Goal: Information Seeking & Learning: Find specific fact

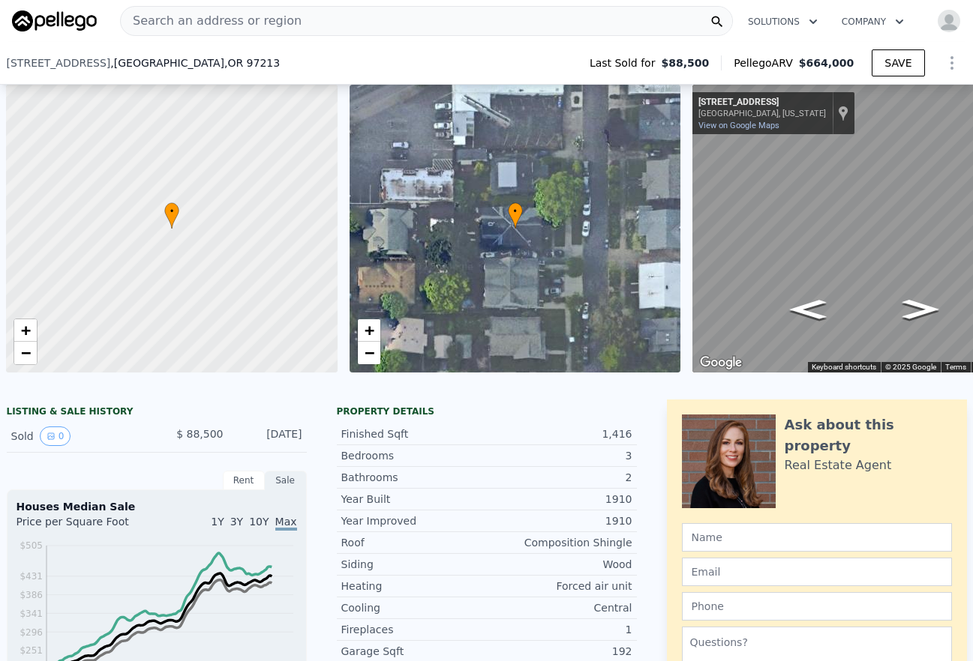
scroll to position [0, 63]
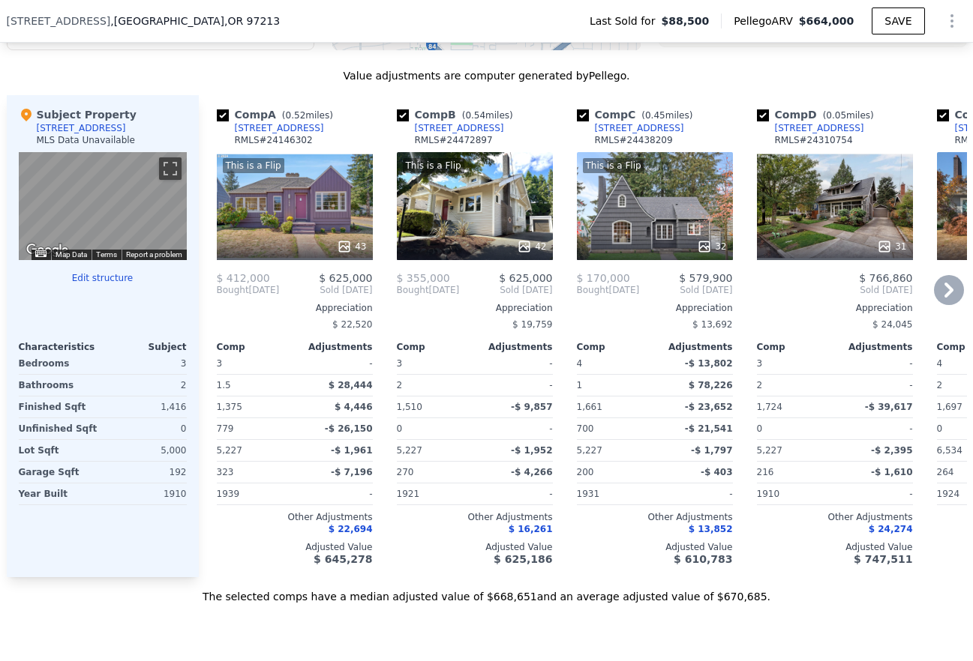
click at [331, 139] on div "Comp A ( 0.52 miles) [STREET_ADDRESS] # 24146302" at bounding box center [295, 129] width 156 height 45
drag, startPoint x: 315, startPoint y: 127, endPoint x: 324, endPoint y: 128, distance: 9.0
click at [324, 128] on div "Comp A ( 0.52 miles) [STREET_ADDRESS] # 24146302" at bounding box center [295, 129] width 156 height 45
click at [323, 127] on div "Comp A ( 0.52 miles) [STREET_ADDRESS] # 24146302" at bounding box center [295, 129] width 156 height 45
click at [318, 127] on div "Comp A ( 0.52 miles) [STREET_ADDRESS] # 24146302" at bounding box center [295, 129] width 156 height 45
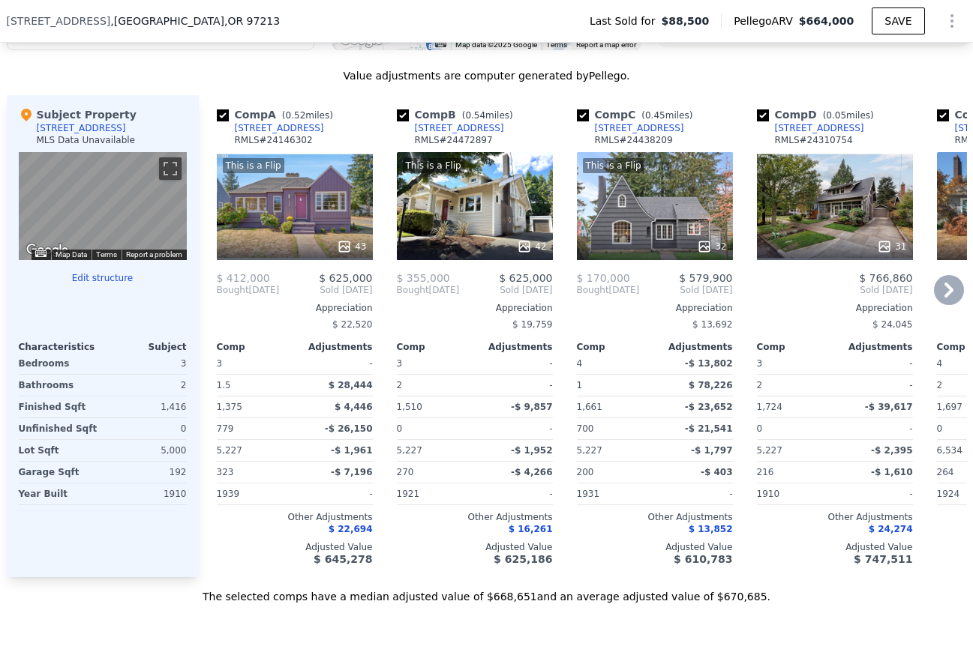
click at [318, 127] on div "Comp A ( 0.52 miles) [STREET_ADDRESS] # 24146302" at bounding box center [295, 129] width 156 height 45
drag, startPoint x: 318, startPoint y: 127, endPoint x: 304, endPoint y: 129, distance: 13.6
click at [318, 127] on div "Comp A ( 0.52 miles) [STREET_ADDRESS] # 24146302" at bounding box center [295, 129] width 156 height 45
click at [309, 129] on div "[STREET_ADDRESS]" at bounding box center [279, 128] width 89 height 12
click at [490, 130] on div "Comp B ( 0.54 miles) [STREET_ADDRESS] # 24472897" at bounding box center [475, 129] width 156 height 45
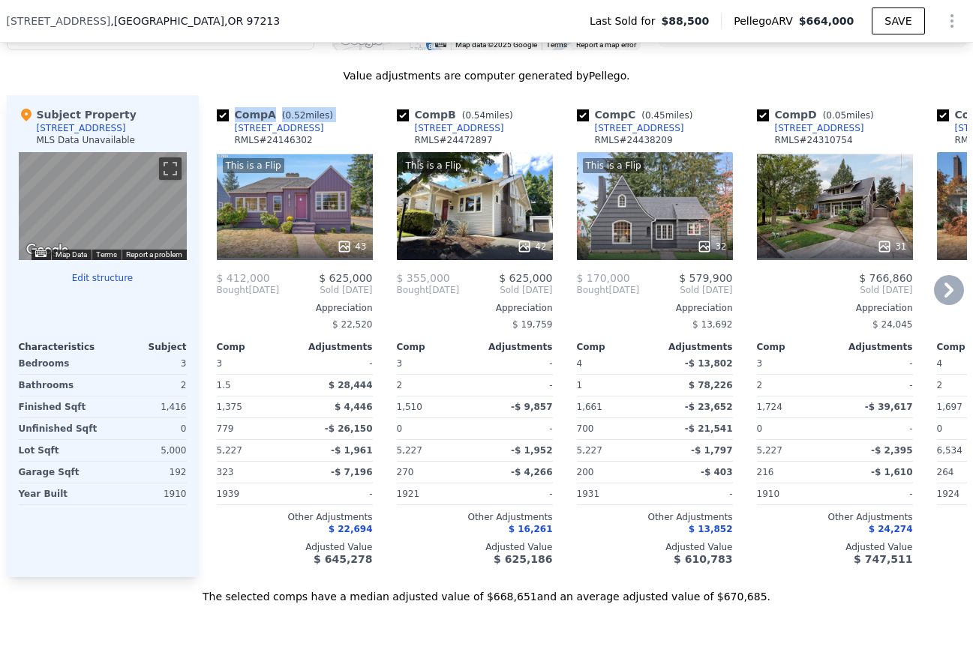
copy div "[STREET_ADDRESS]"
click at [670, 130] on div "Comp C ( 0.45 miles) [STREET_ADDRESS] # 24438209" at bounding box center [655, 129] width 156 height 45
copy div "[STREET_ADDRESS]"
click at [937, 295] on icon at bounding box center [949, 290] width 30 height 30
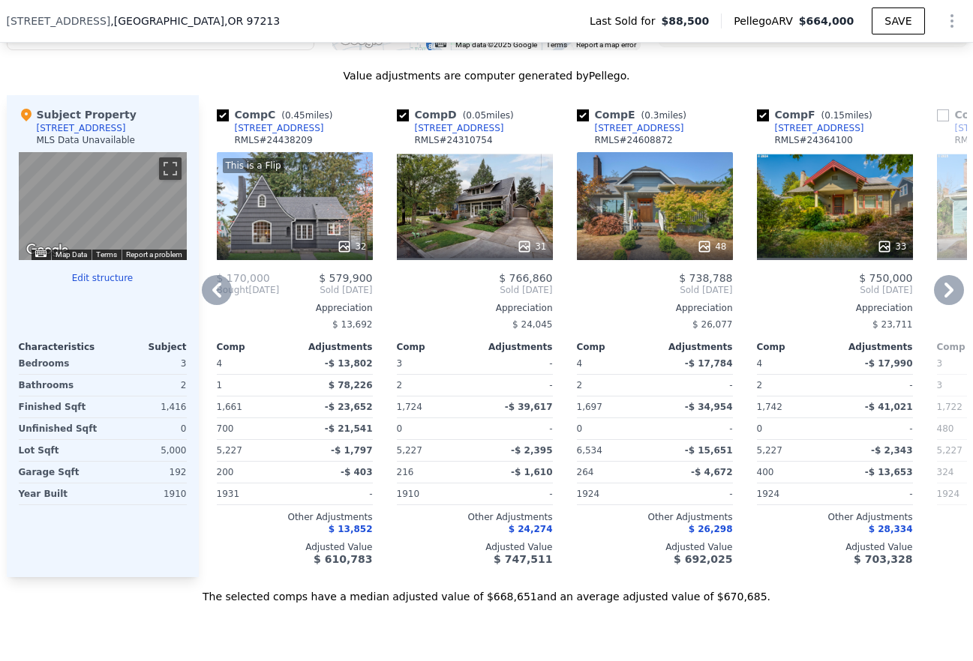
click at [940, 294] on icon at bounding box center [949, 290] width 30 height 30
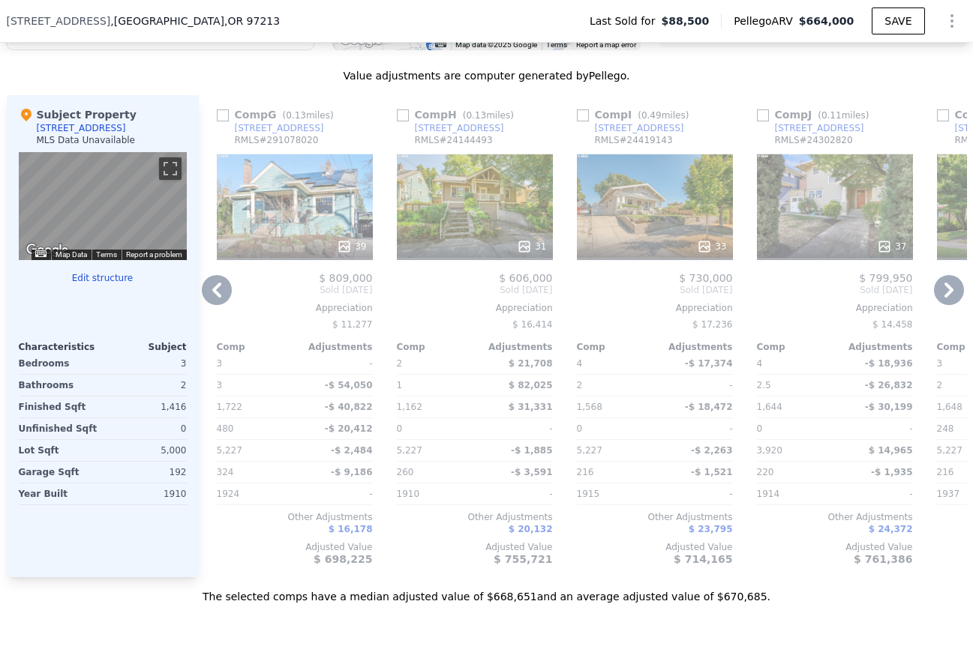
click at [943, 293] on icon at bounding box center [949, 290] width 30 height 30
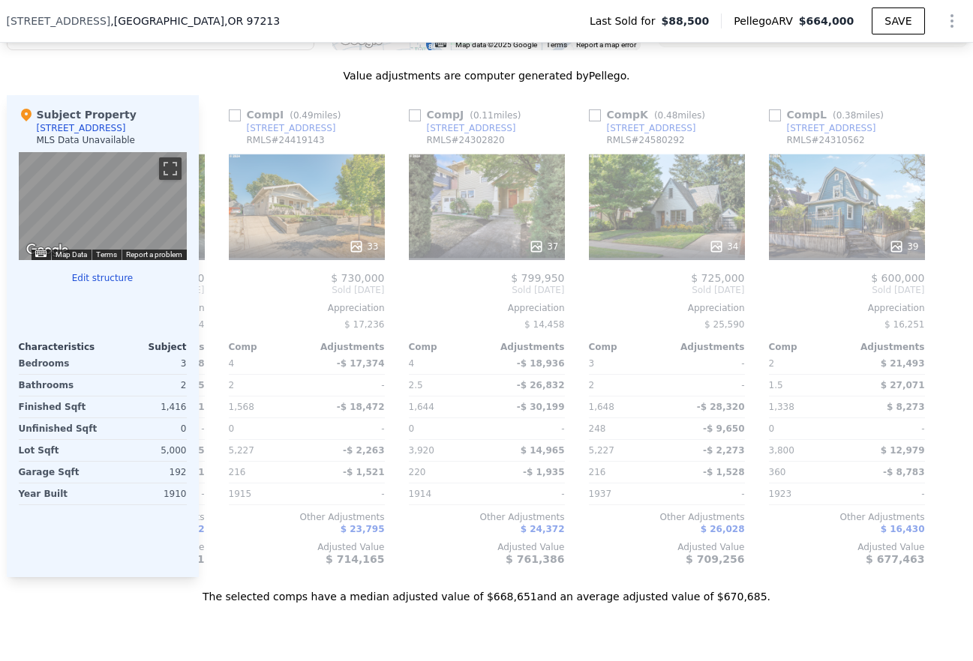
scroll to position [0, 1428]
click at [943, 293] on div at bounding box center [955, 336] width 24 height 482
click at [211, 291] on icon at bounding box center [217, 290] width 30 height 30
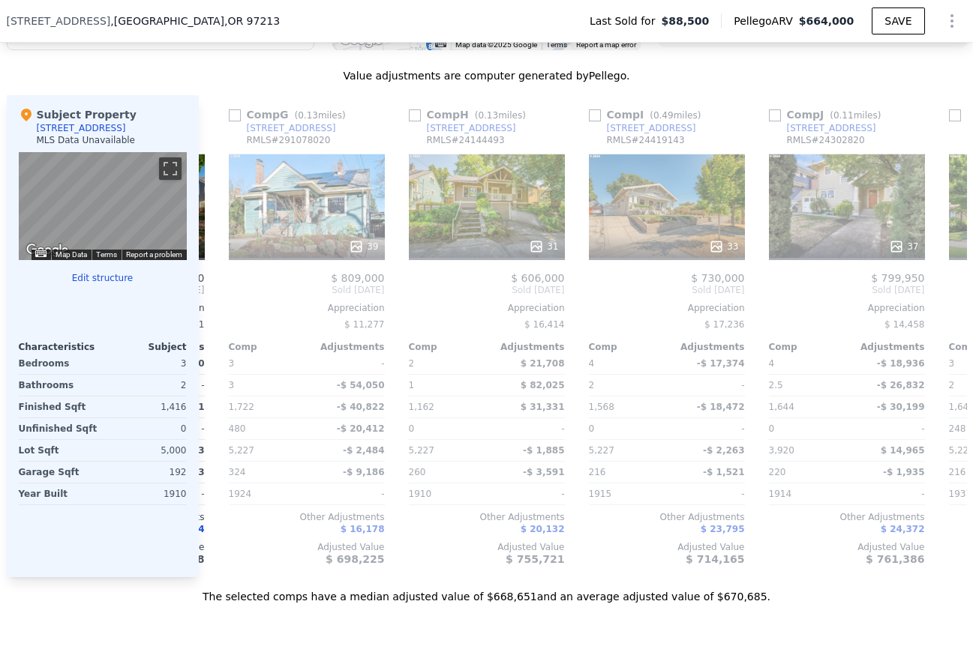
click at [211, 291] on div "Comp A ( 0.52 miles) [STREET_ADDRESS] This is a Flip 43 $ 412,000 $ 625,000 Bou…" at bounding box center [583, 336] width 768 height 482
click at [211, 291] on icon at bounding box center [217, 290] width 30 height 30
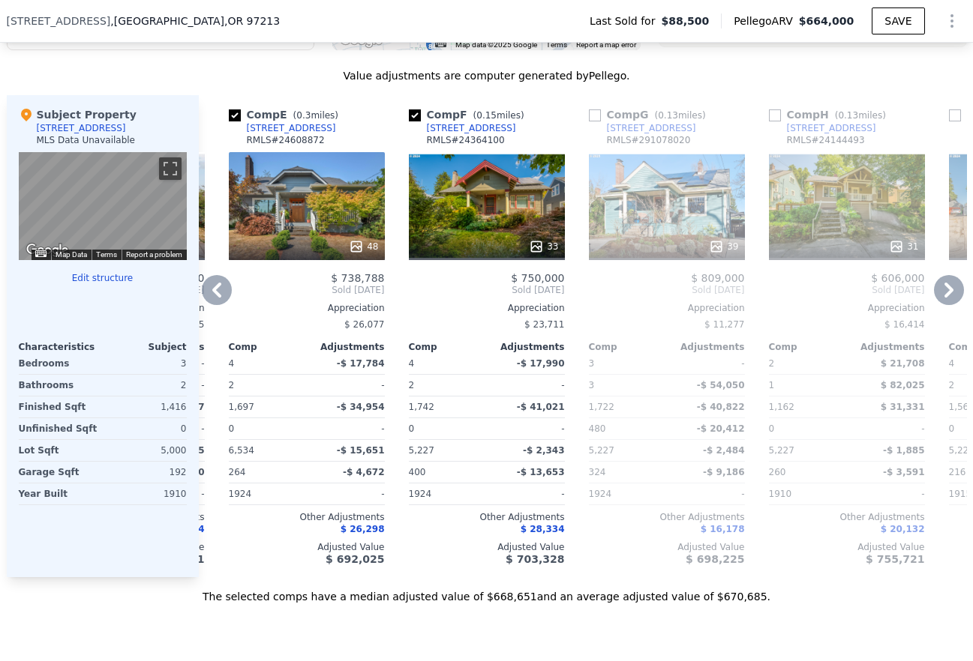
click at [211, 291] on icon at bounding box center [217, 290] width 30 height 30
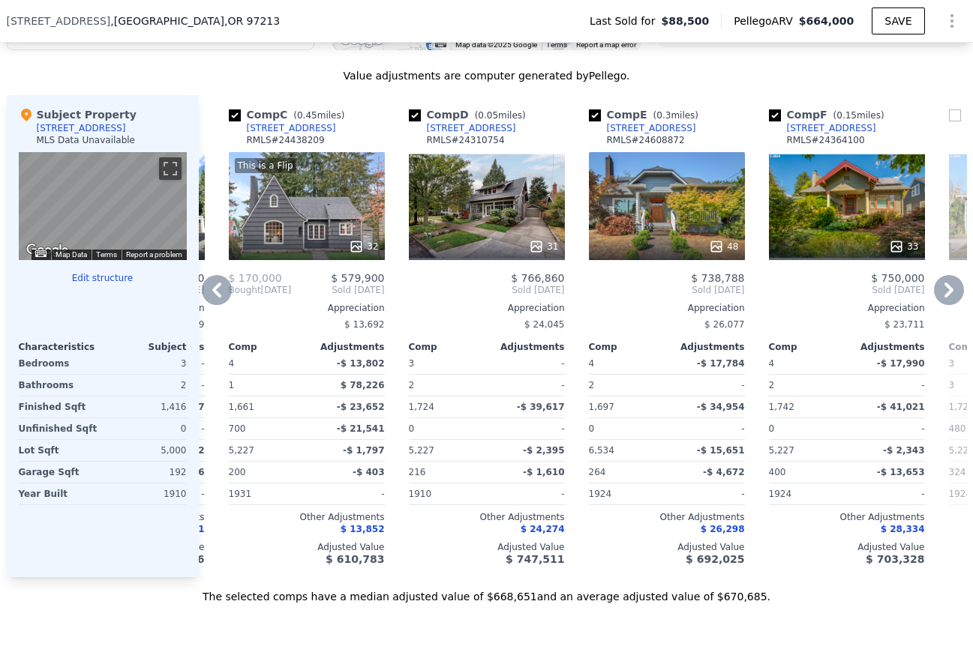
click at [211, 291] on icon at bounding box center [217, 290] width 30 height 30
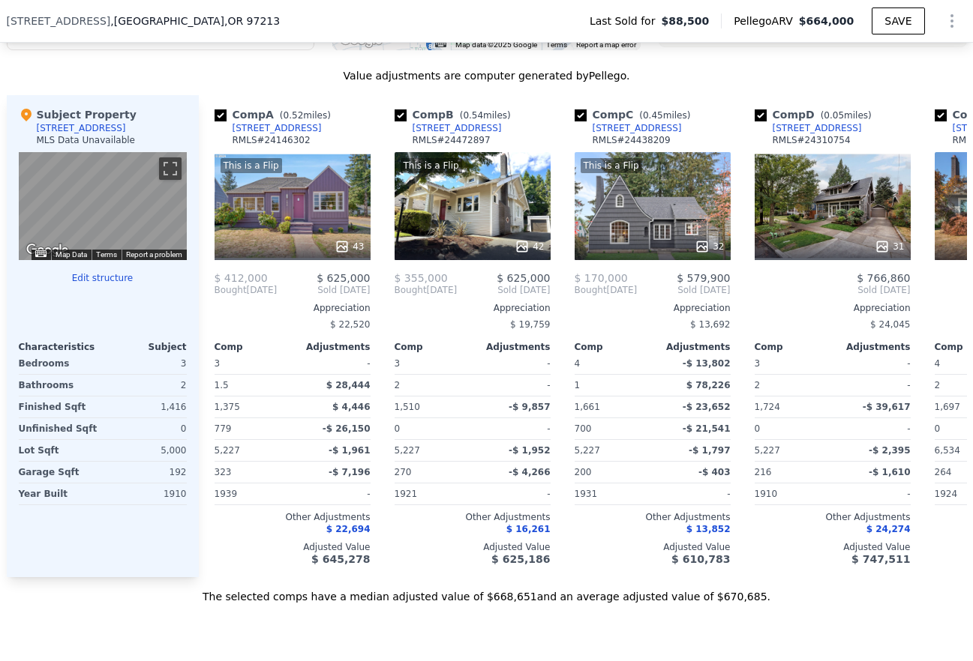
scroll to position [0, 0]
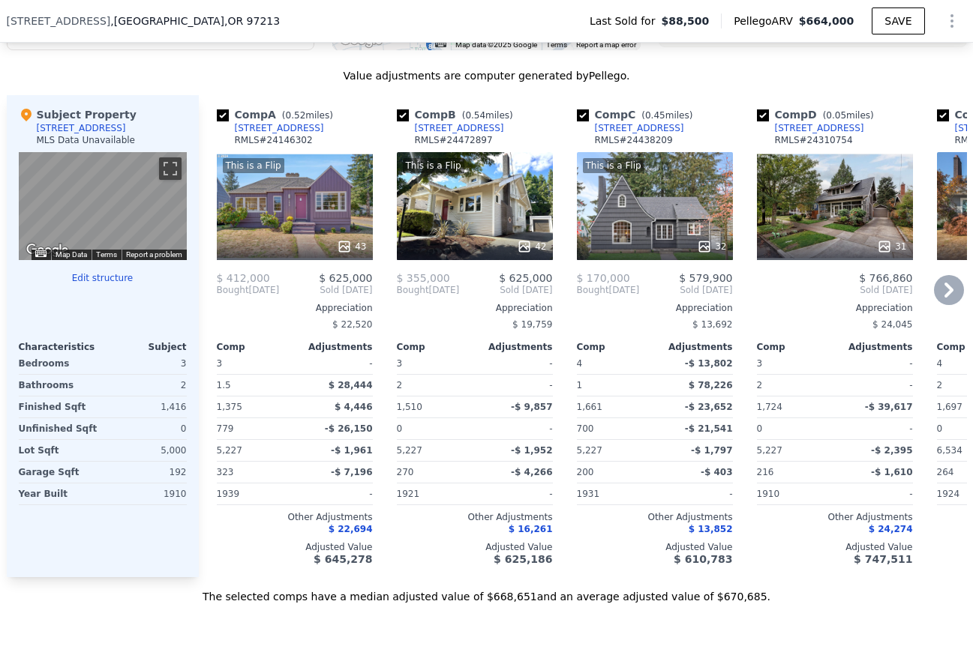
click at [211, 291] on div "Comp A ( 0.52 miles) [STREET_ADDRESS] This is a Flip 43 $ 412,000 $ 625,000 Bou…" at bounding box center [295, 336] width 168 height 482
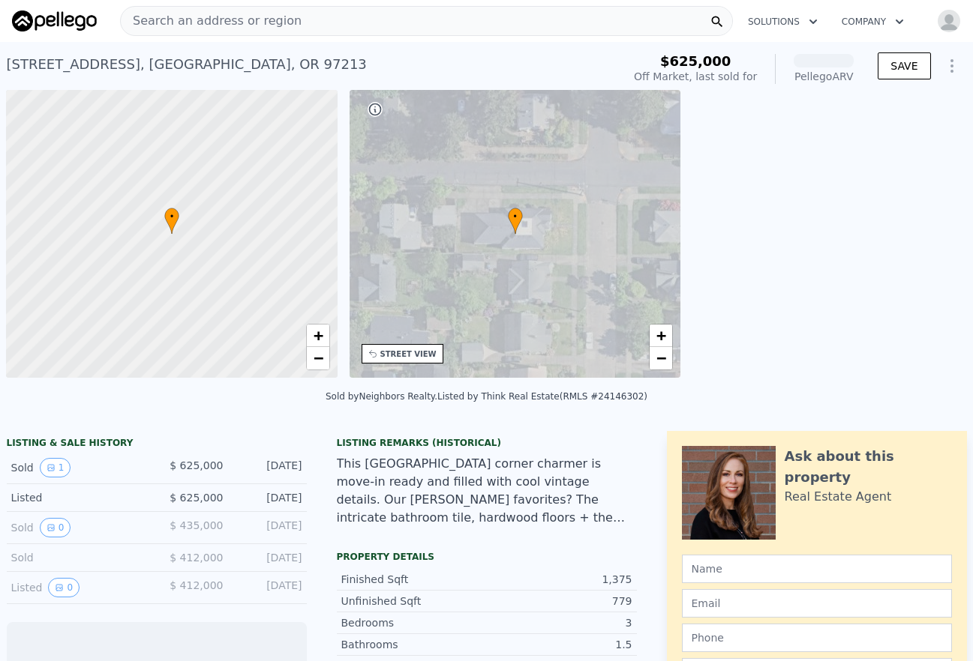
scroll to position [0, 6]
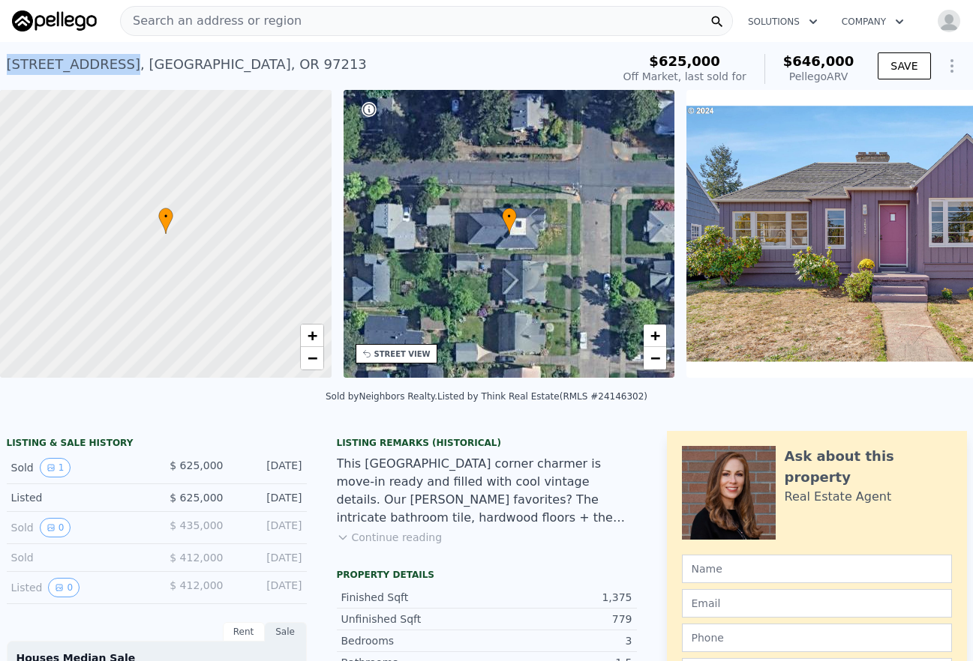
drag, startPoint x: 9, startPoint y: 63, endPoint x: 117, endPoint y: 57, distance: 108.2
click at [117, 57] on div "1635 NE 60th Ave , Portland , OR 97213" at bounding box center [187, 64] width 360 height 21
copy div "[STREET_ADDRESS]"
